Goal: Task Accomplishment & Management: Complete application form

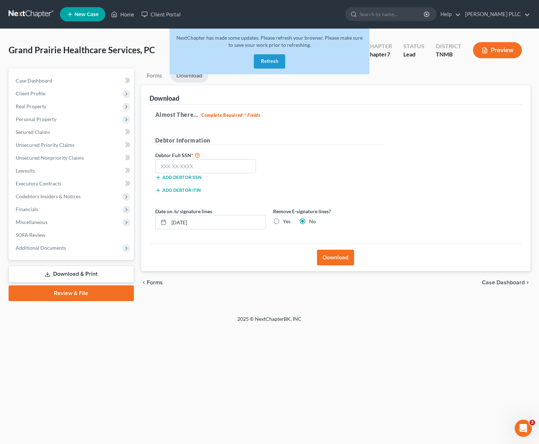
click at [274, 60] on button "Refresh" at bounding box center [269, 61] width 31 height 14
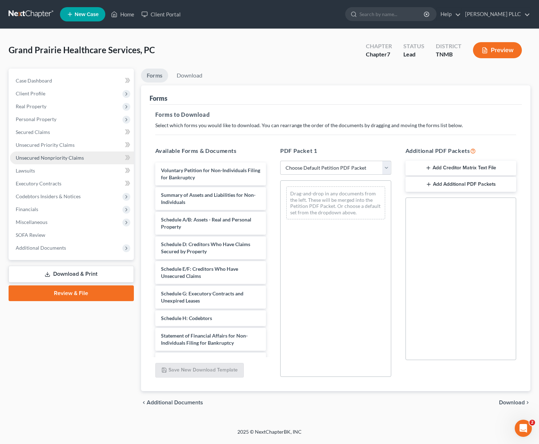
click at [41, 155] on span "Unsecured Nonpriority Claims" at bounding box center [50, 158] width 68 height 6
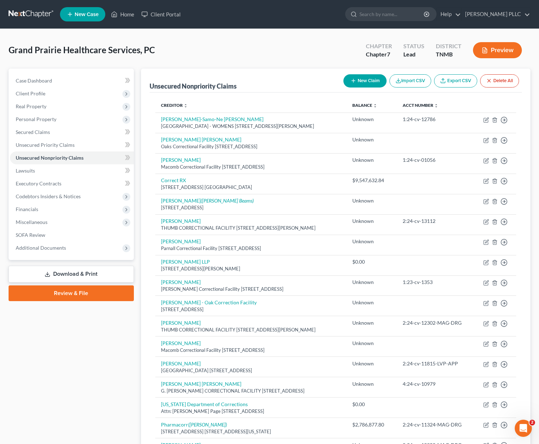
click at [363, 81] on button "New Claim" at bounding box center [364, 80] width 43 height 13
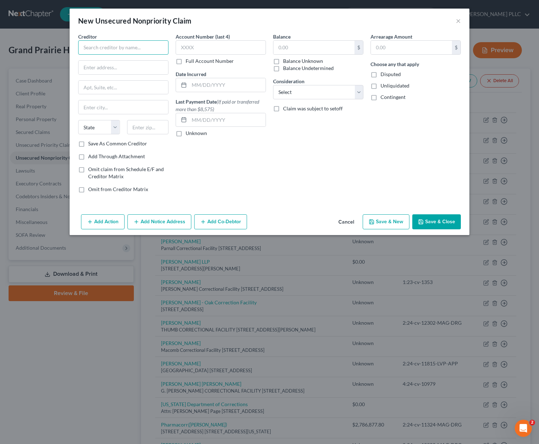
click at [122, 44] on input "text" at bounding box center [123, 47] width 90 height 14
type input "Michigan Procurement Office - Dept. of Technology, Management & Budget"
type input "525 W. Allegan St."
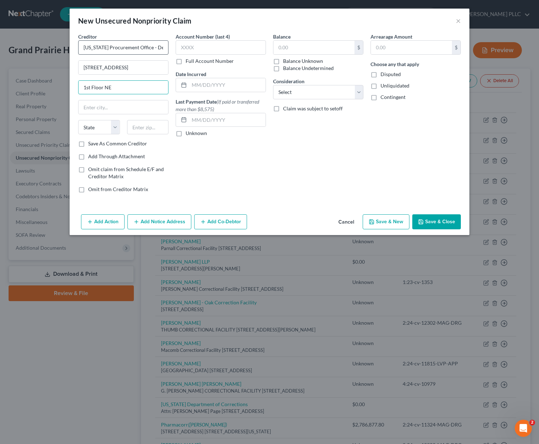
type input "1st Floor NE"
type input "Lansing"
select select "23"
type input "48913"
click at [169, 223] on button "Add Notice Address" at bounding box center [159, 221] width 64 height 15
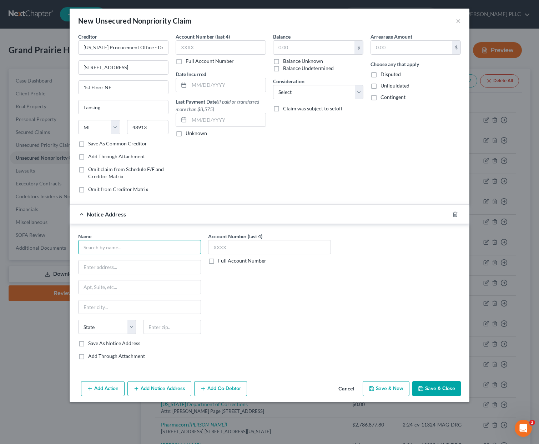
click at [145, 246] on input "text" at bounding box center [139, 247] width 123 height 14
type input "Michigan Procurement Office - Dept. of Technology, Management & Budget"
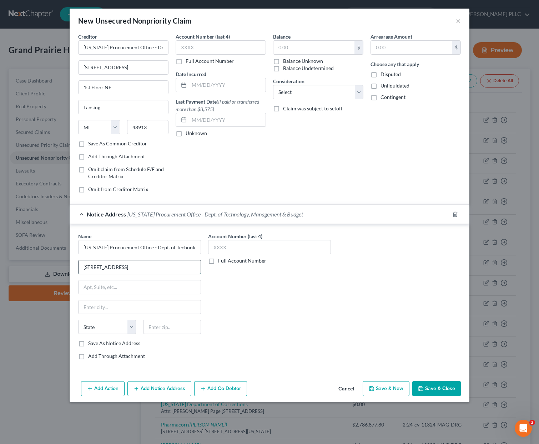
drag, startPoint x: 145, startPoint y: 268, endPoint x: 87, endPoint y: 267, distance: 58.2
click at [86, 267] on input "525 W. Allegan Street" at bounding box center [140, 267] width 122 height 14
type input "5"
type input "P.O. Box 30026"
type input "Lansing"
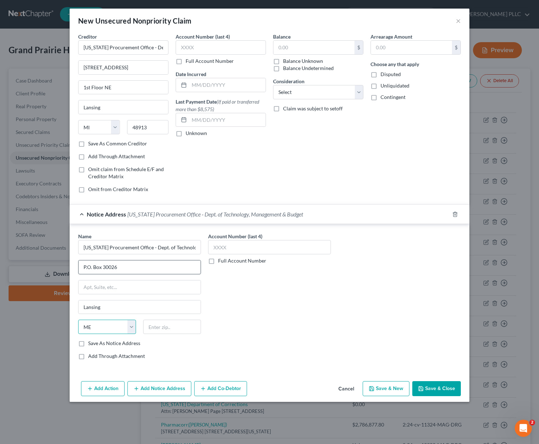
select select "23"
type input "48909"
click at [444, 390] on button "Save & Close" at bounding box center [436, 388] width 49 height 15
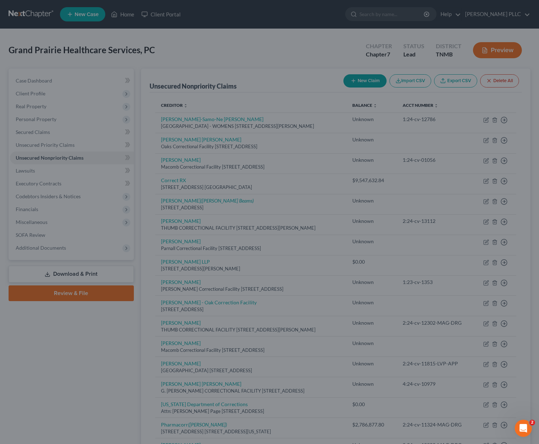
type input "0.00"
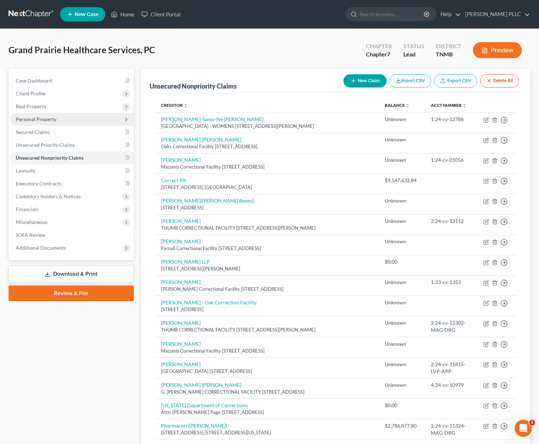
click at [36, 117] on span "Personal Property" at bounding box center [36, 119] width 41 height 6
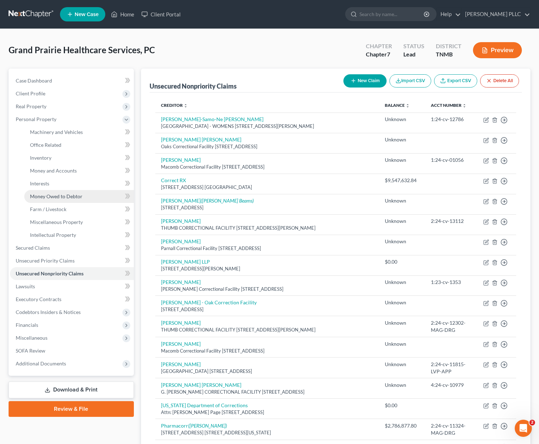
click at [63, 196] on span "Money Owed to Debtor" at bounding box center [56, 196] width 52 height 6
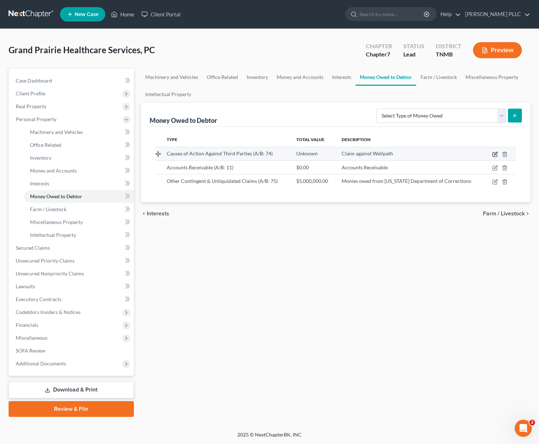
click at [497, 154] on icon "button" at bounding box center [495, 154] width 6 height 6
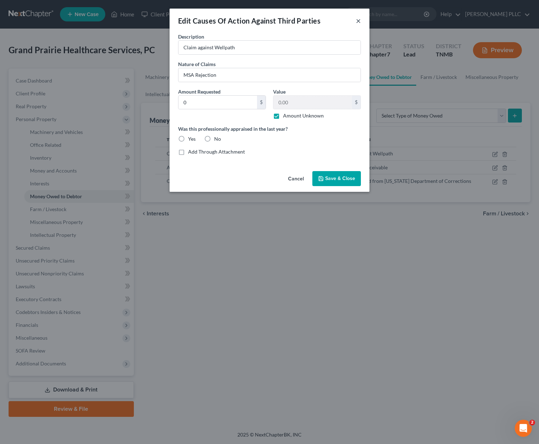
click at [357, 22] on button "×" at bounding box center [358, 20] width 5 height 9
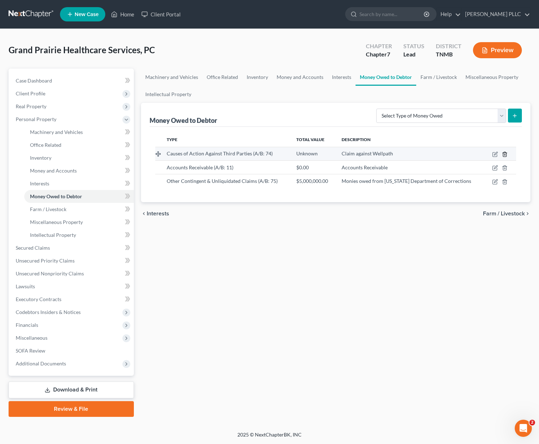
click at [506, 153] on icon "button" at bounding box center [504, 154] width 3 height 5
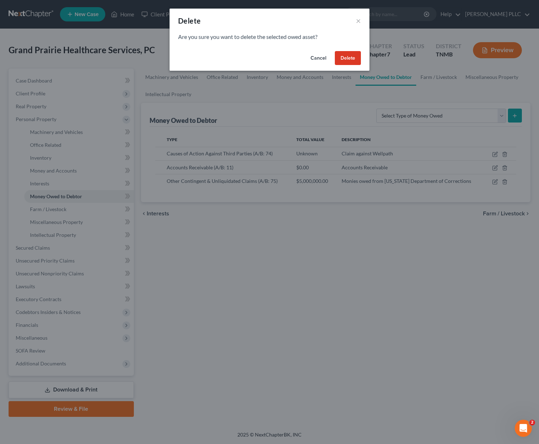
click at [349, 57] on button "Delete" at bounding box center [348, 58] width 26 height 14
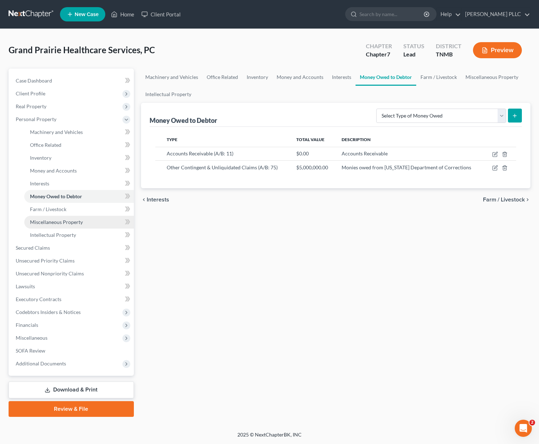
click at [49, 224] on span "Miscellaneous Property" at bounding box center [56, 222] width 53 height 6
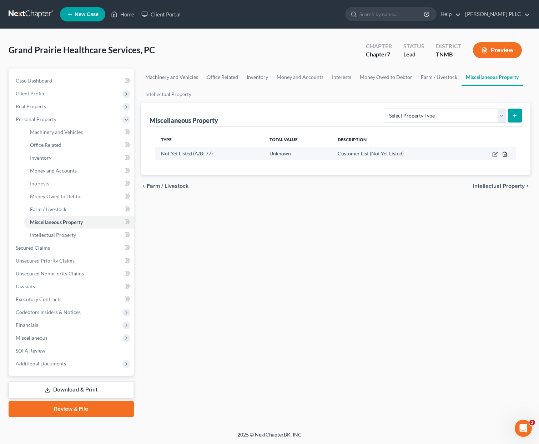
click at [506, 155] on icon "button" at bounding box center [505, 154] width 6 height 6
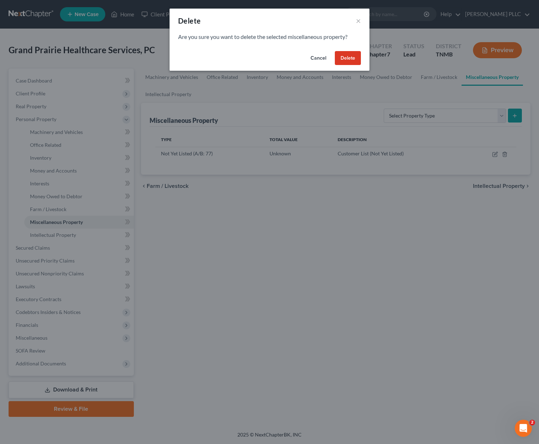
click at [354, 59] on button "Delete" at bounding box center [348, 58] width 26 height 14
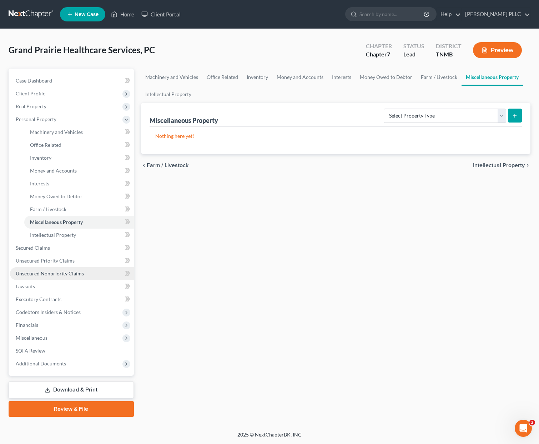
click at [71, 273] on span "Unsecured Nonpriority Claims" at bounding box center [50, 273] width 68 height 6
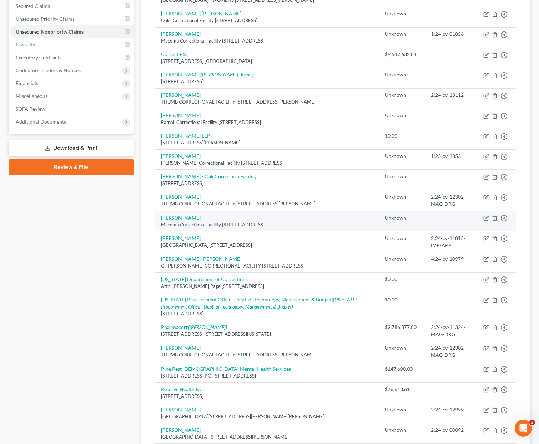
scroll to position [145, 0]
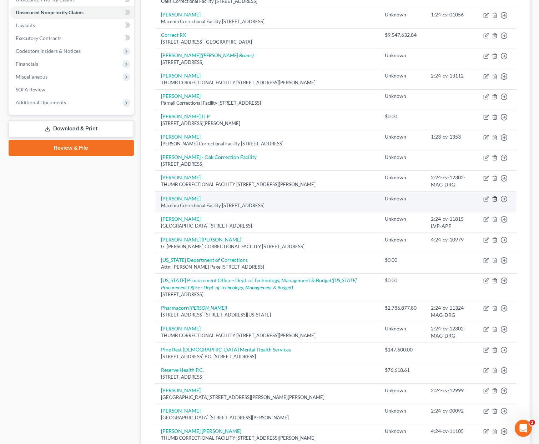
click at [495, 198] on icon "button" at bounding box center [495, 199] width 6 height 6
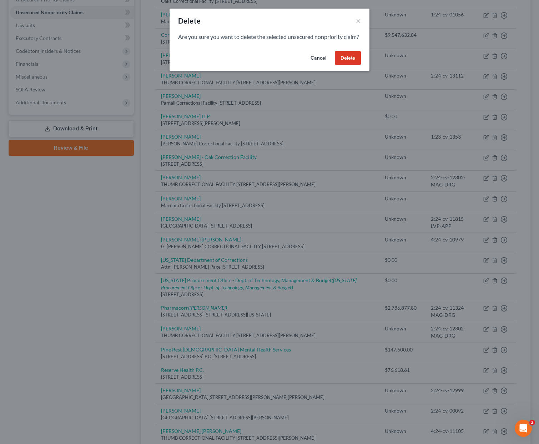
click at [348, 65] on button "Delete" at bounding box center [348, 58] width 26 height 14
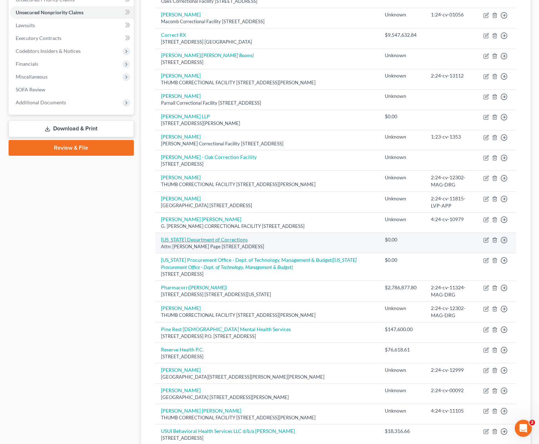
click at [213, 241] on link "Michigan Department of Corrections" at bounding box center [204, 239] width 87 height 6
select select "23"
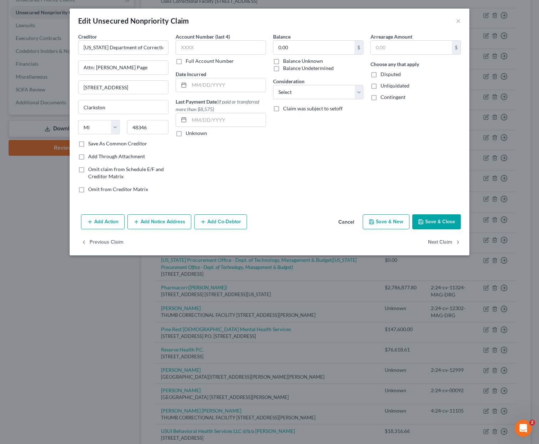
click at [283, 61] on label "Balance Unknown" at bounding box center [303, 60] width 40 height 7
click at [286, 61] on input "Balance Unknown" at bounding box center [288, 59] width 5 height 5
checkbox input "true"
click at [380, 73] on label "Disputed" at bounding box center [390, 74] width 20 height 7
click at [383, 73] on input "Disputed" at bounding box center [385, 73] width 5 height 5
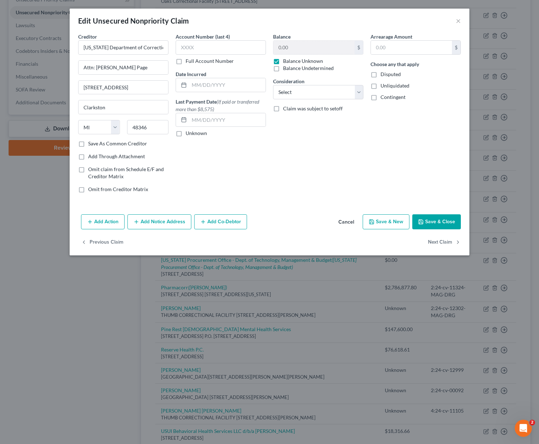
checkbox input "true"
click at [380, 83] on label "Unliquidated" at bounding box center [394, 85] width 29 height 7
click at [383, 83] on input "Unliquidated" at bounding box center [385, 84] width 5 height 5
checkbox input "true"
click at [380, 97] on label "Contingent" at bounding box center [392, 96] width 25 height 7
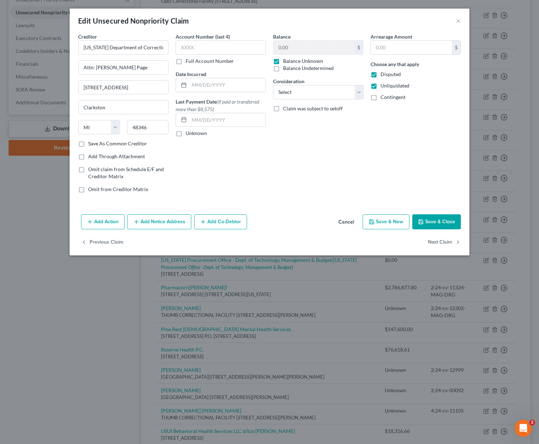
click at [383, 97] on input "Contingent" at bounding box center [385, 95] width 5 height 5
checkbox input "true"
click at [448, 221] on button "Save & Close" at bounding box center [436, 221] width 49 height 15
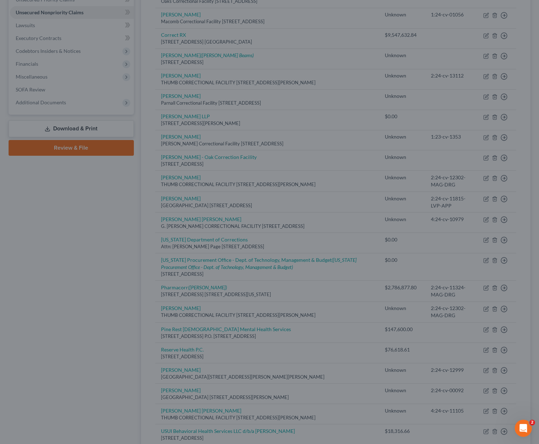
type input "0"
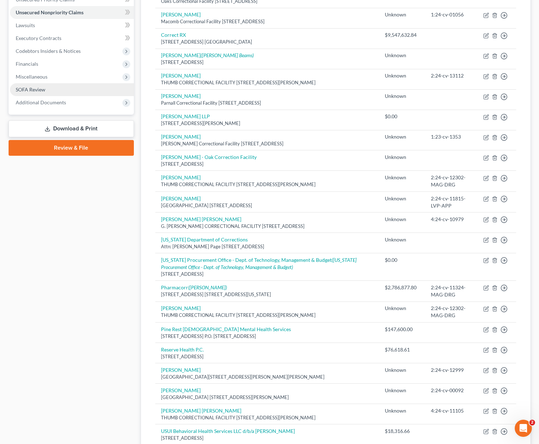
click at [45, 90] on span "SOFA Review" at bounding box center [31, 89] width 30 height 6
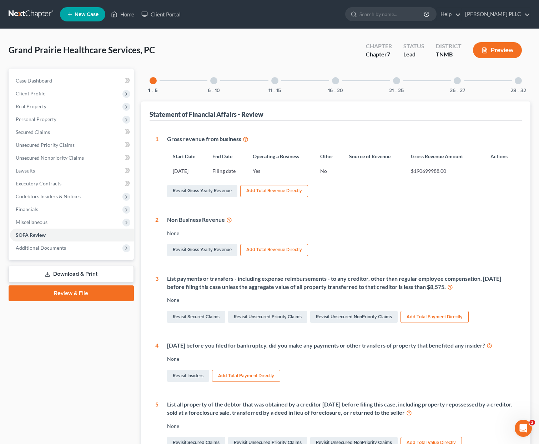
click at [521, 82] on div at bounding box center [518, 80] width 7 height 7
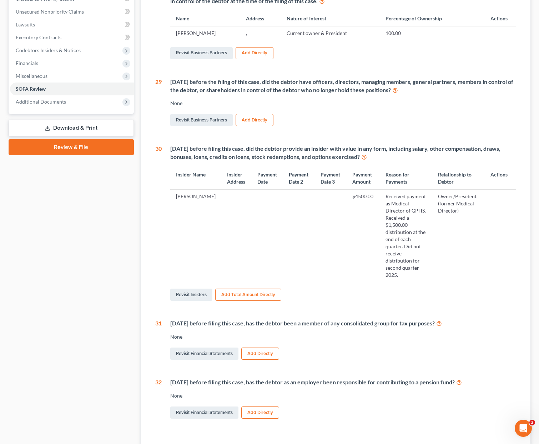
scroll to position [169, 0]
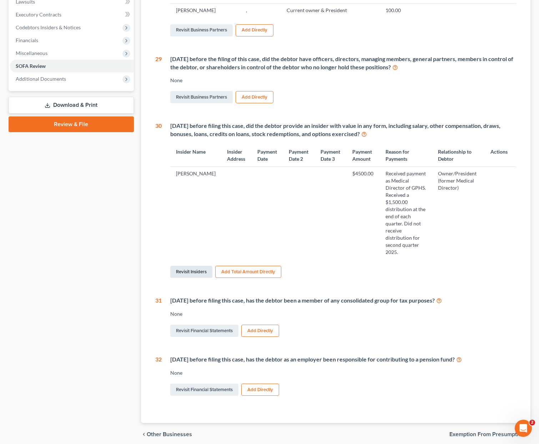
click at [200, 266] on link "Revisit Insiders" at bounding box center [191, 272] width 42 height 12
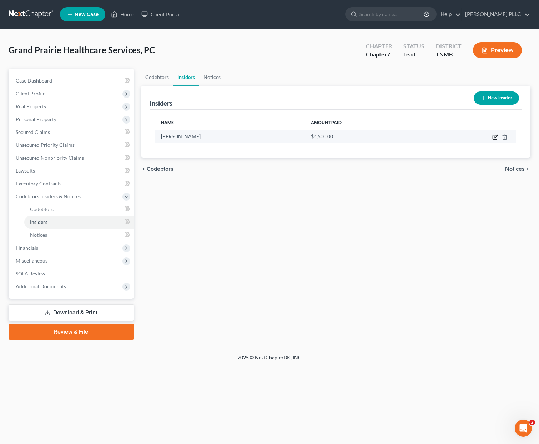
click at [497, 137] on icon "button" at bounding box center [495, 137] width 6 height 6
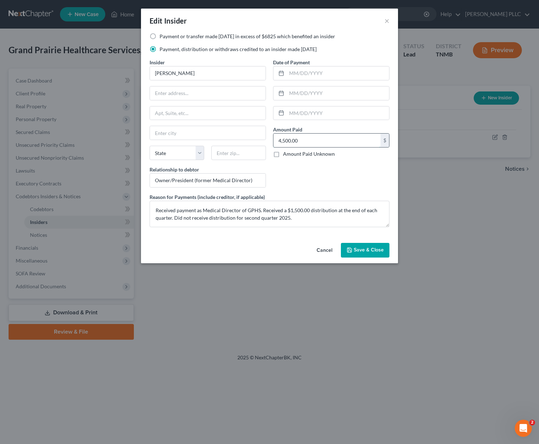
click at [284, 141] on input "4,500.00" at bounding box center [326, 140] width 107 height 14
click at [259, 218] on textarea "Received payment as Medical Director of GPHS. Received a $1,500.00 distribution…" at bounding box center [270, 214] width 240 height 26
type textarea "Received payment as Medical Director of GPHS. Received a $1,500.00 distribution…"
click at [284, 141] on input "4,500.00" at bounding box center [326, 140] width 107 height 14
type input "4"
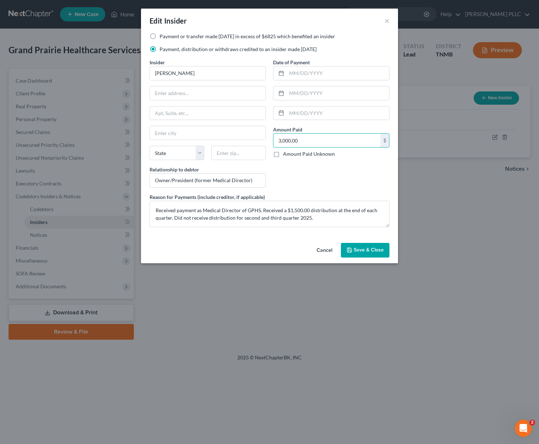
type input "3,000.00"
click at [374, 252] on span "Save & Close" at bounding box center [369, 250] width 30 height 6
